Goal: Task Accomplishment & Management: Manage account settings

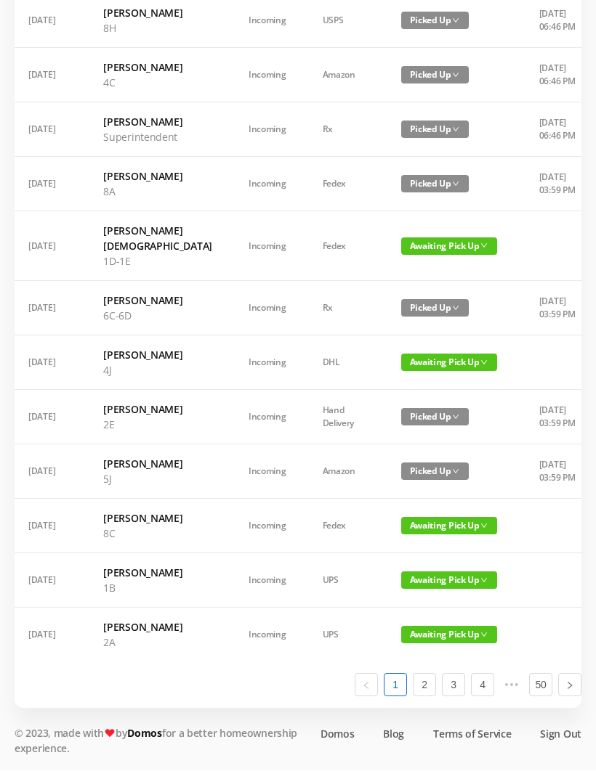
scroll to position [701, 0]
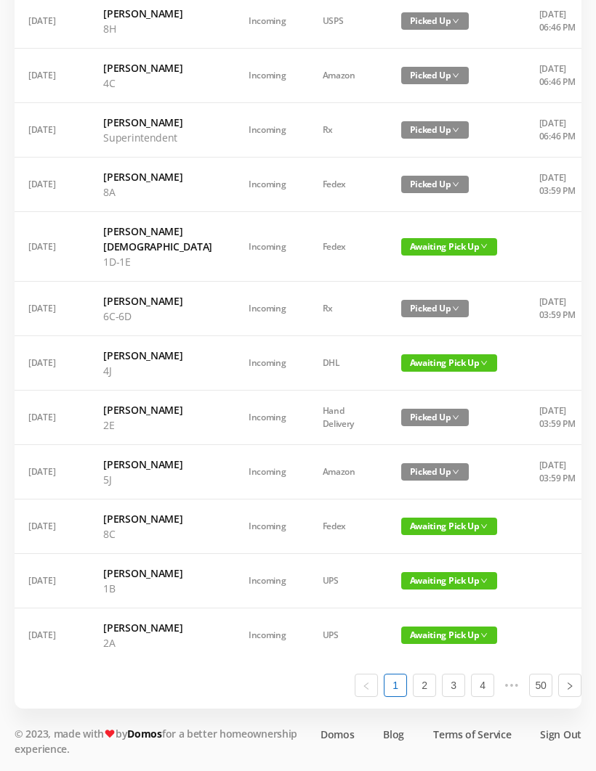
click at [421, 644] on span "Awaiting Pick Up" at bounding box center [449, 635] width 96 height 17
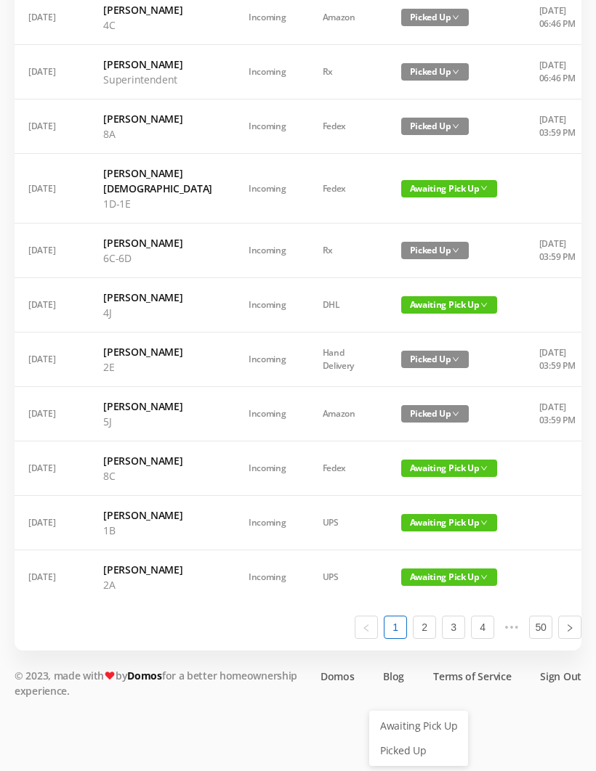
click at [407, 739] on link "Picked Up" at bounding box center [418, 750] width 94 height 23
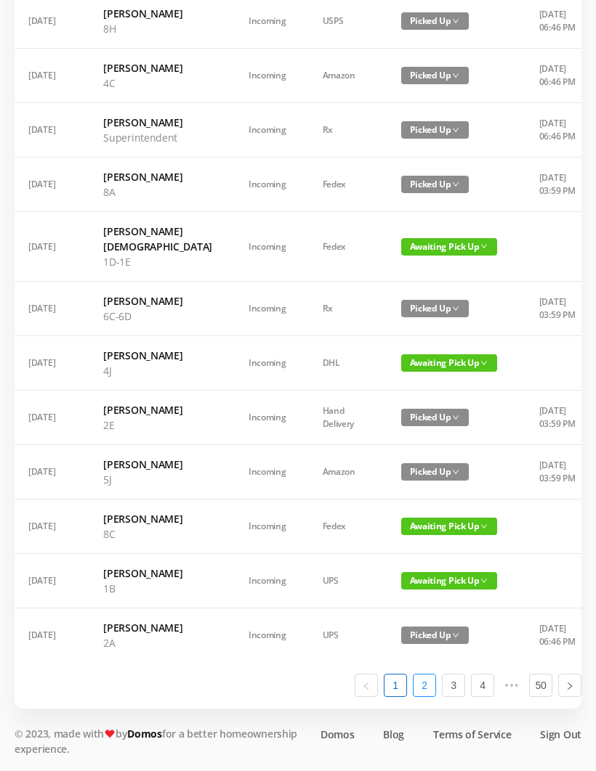
click at [428, 697] on link "2" at bounding box center [424, 686] width 22 height 22
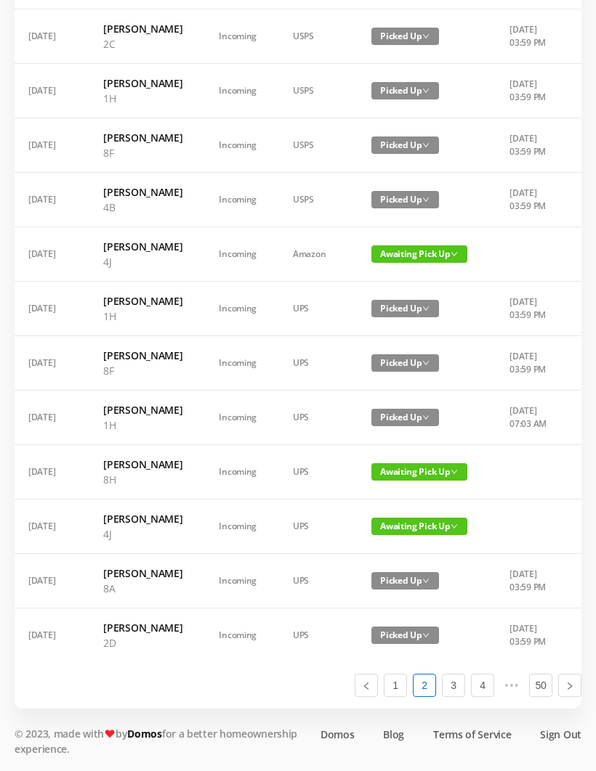
click at [406, 481] on span "Awaiting Pick Up" at bounding box center [419, 471] width 96 height 17
click at [403, 718] on link "Picked Up" at bounding box center [410, 729] width 94 height 23
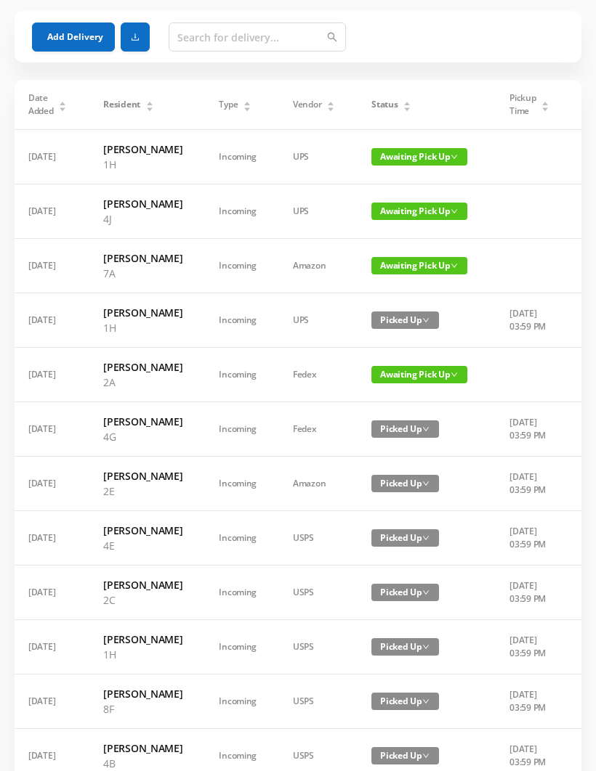
scroll to position [54, 0]
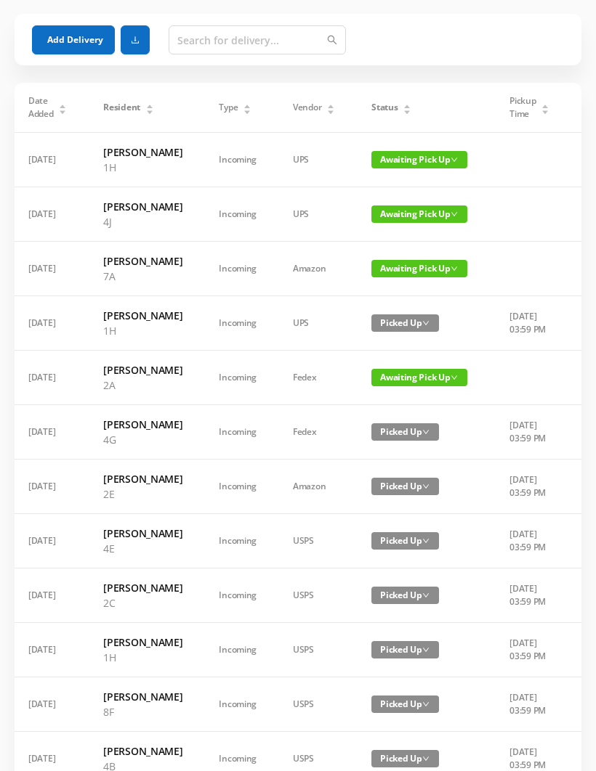
click at [402, 386] on span "Awaiting Pick Up" at bounding box center [419, 377] width 96 height 17
click at [397, 487] on link "Picked Up" at bounding box center [410, 482] width 94 height 23
click at [418, 160] on span "Awaiting Pick Up" at bounding box center [419, 159] width 96 height 17
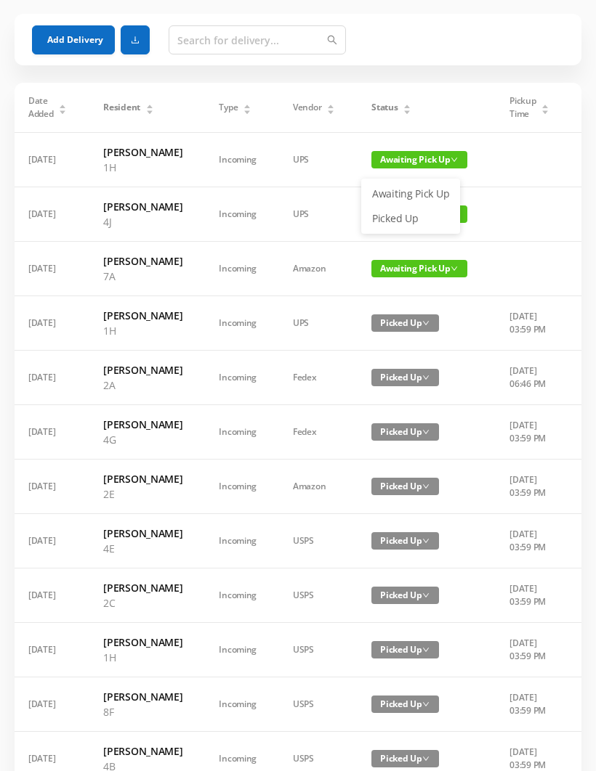
click at [405, 214] on link "Picked Up" at bounding box center [410, 218] width 94 height 23
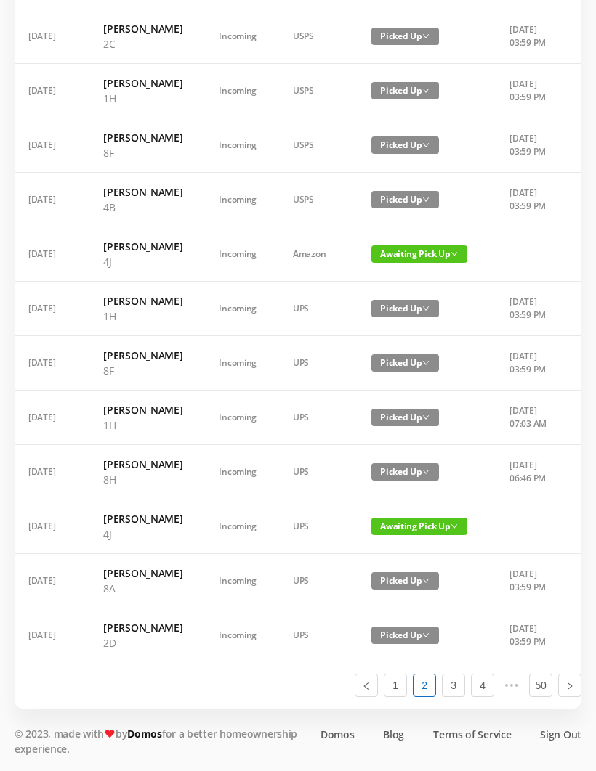
scroll to position [823, 0]
